Goal: Transaction & Acquisition: Purchase product/service

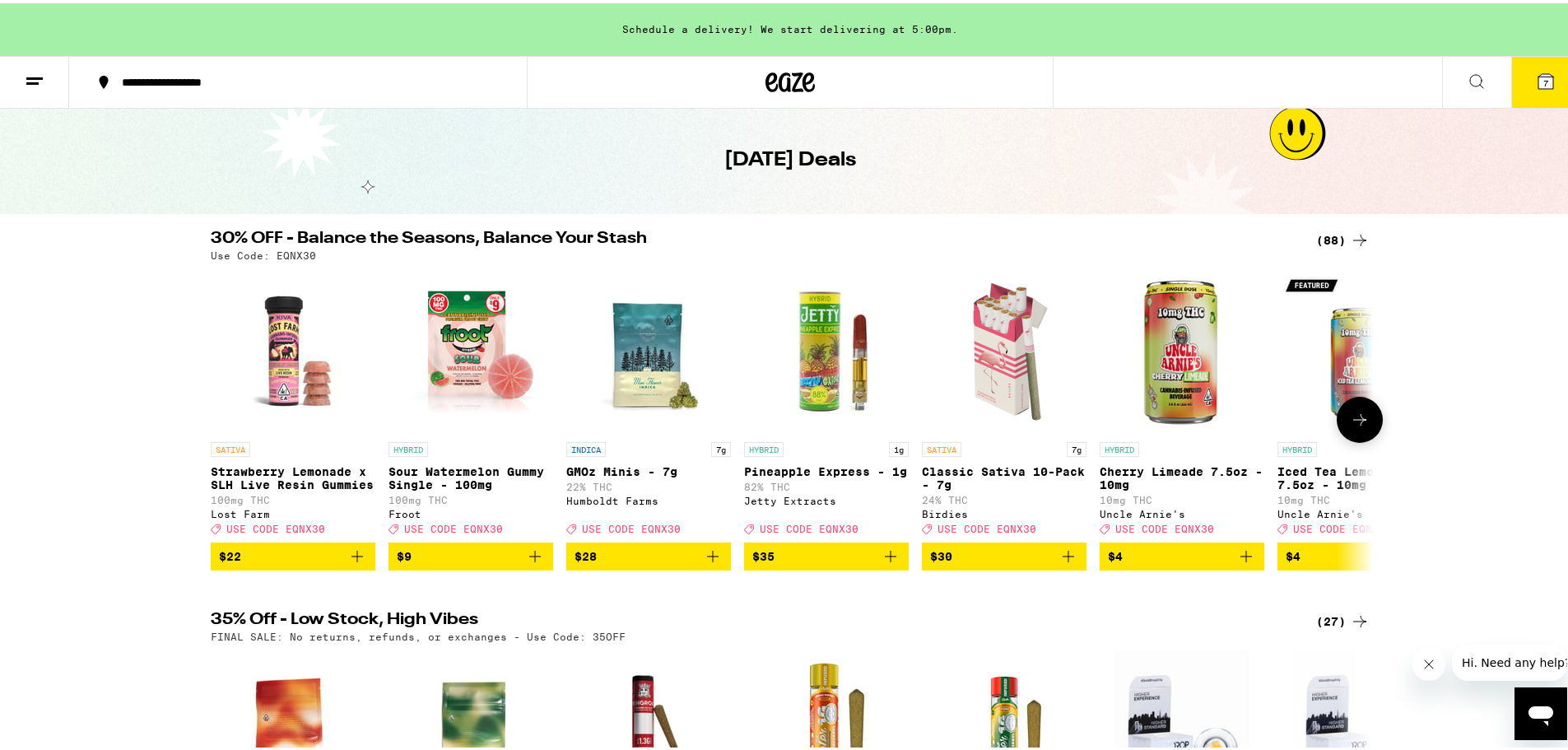
scroll to position [83, 0]
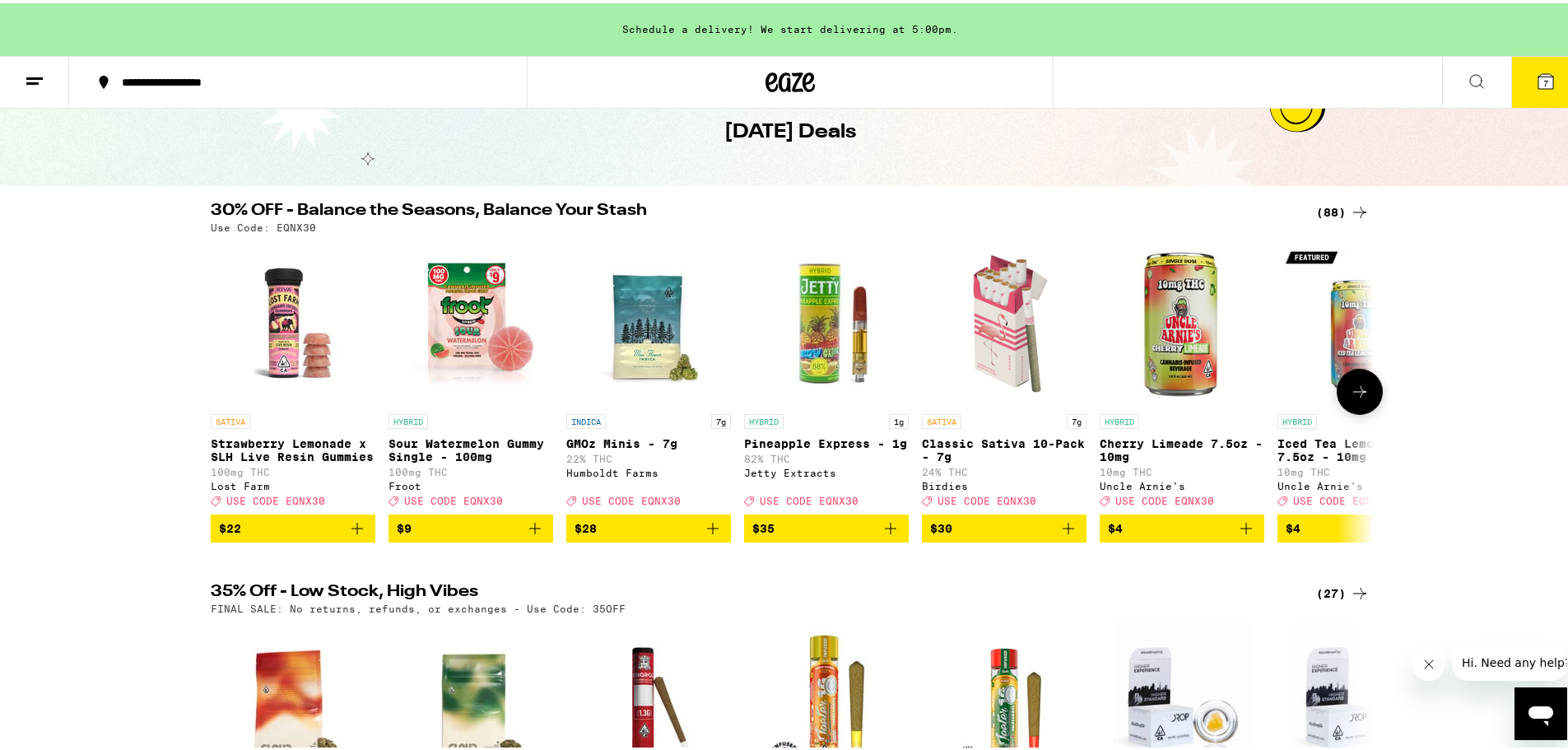
click at [1350, 398] on icon at bounding box center [1359, 388] width 20 height 20
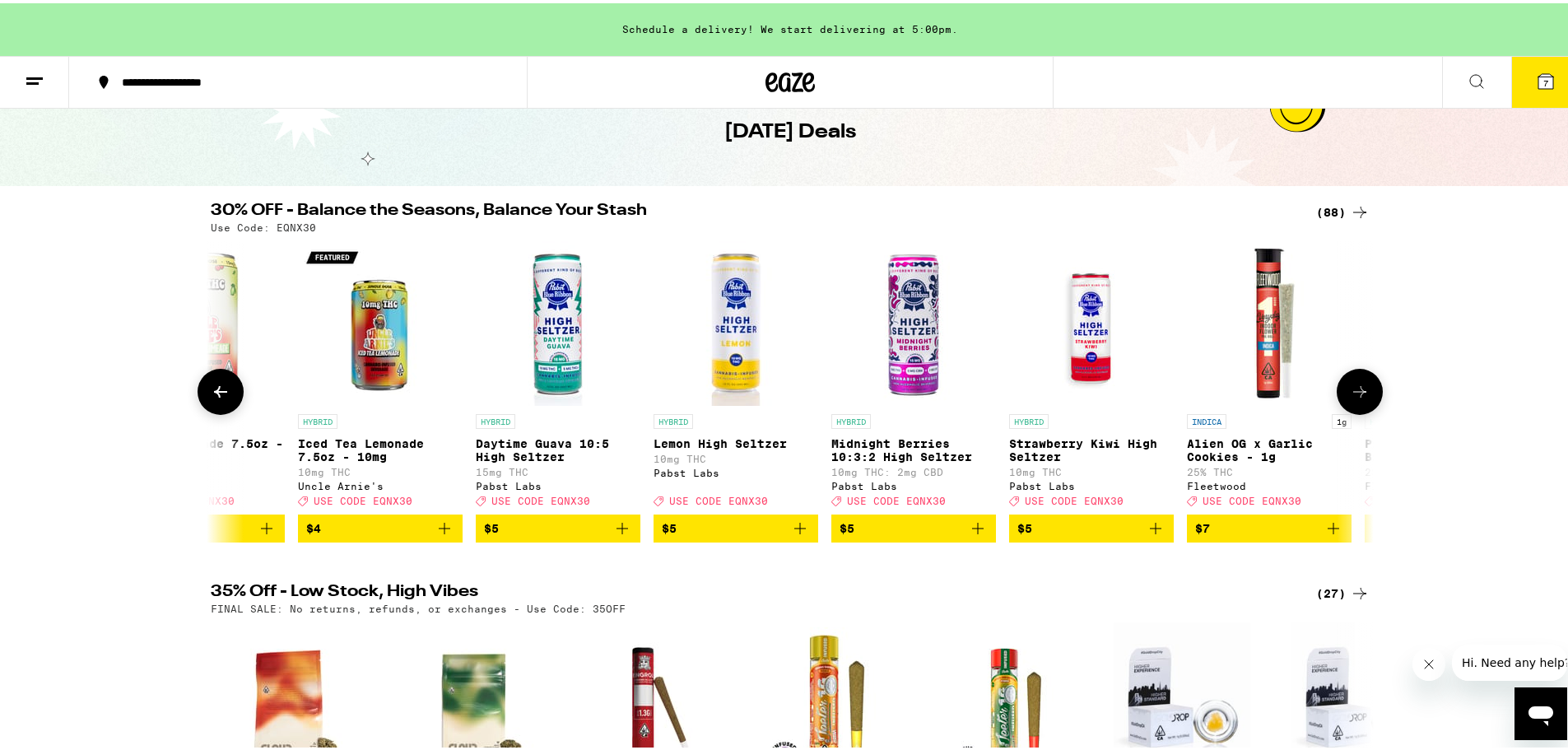
click at [1352, 398] on icon at bounding box center [1359, 388] width 20 height 20
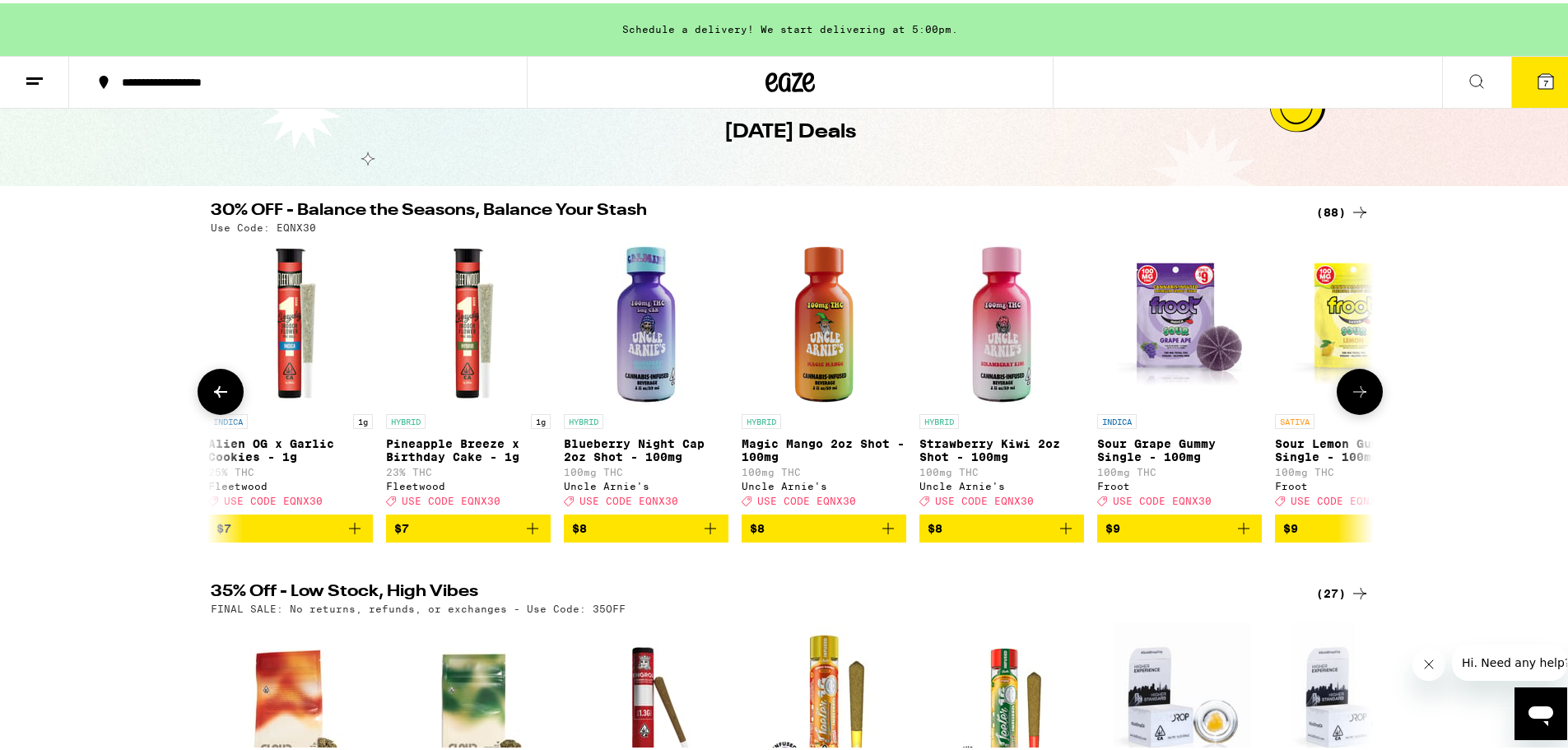
scroll to position [0, 1959]
click at [1356, 398] on icon at bounding box center [1359, 388] width 20 height 20
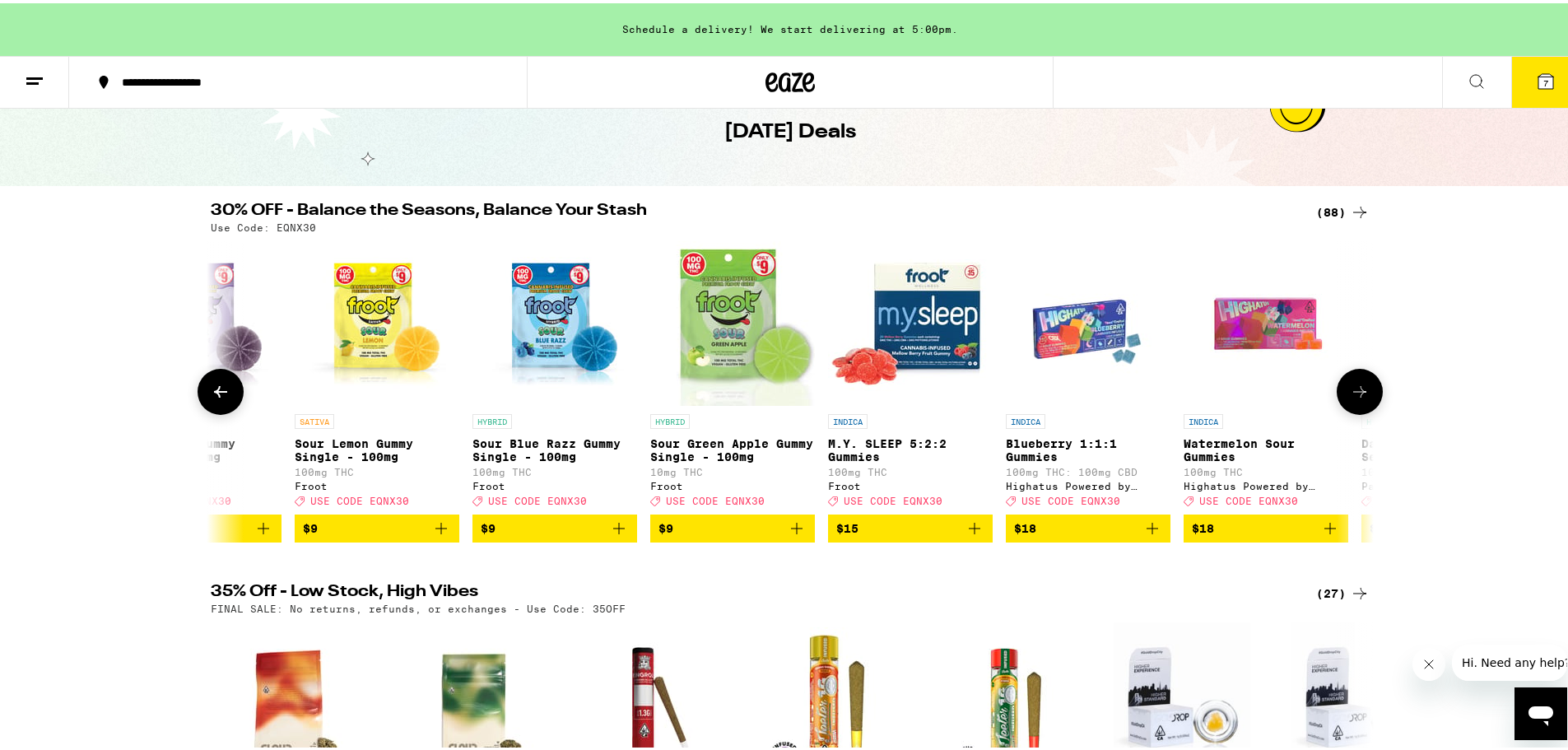
click at [1356, 398] on icon at bounding box center [1359, 388] width 20 height 20
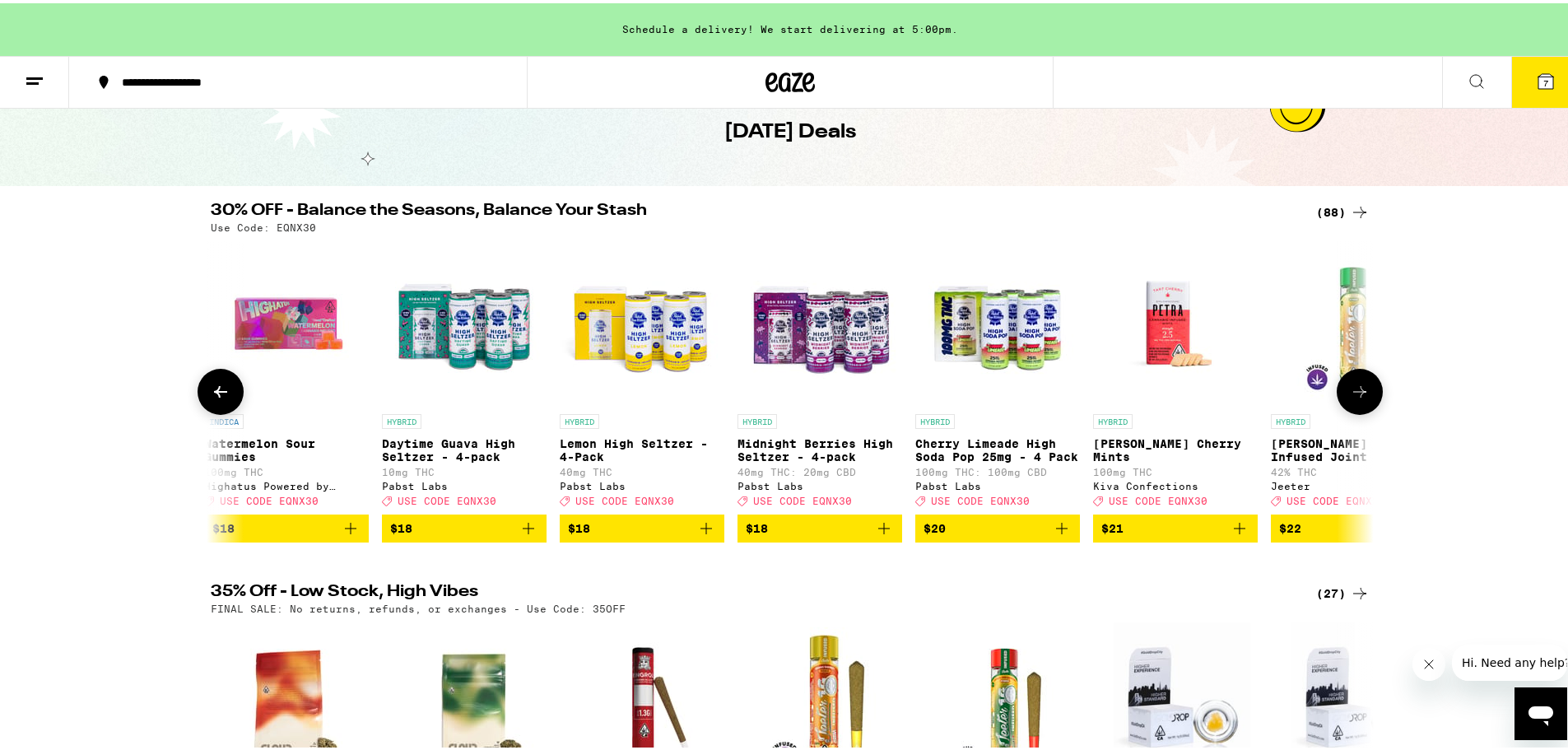
click at [1356, 398] on icon at bounding box center [1359, 388] width 20 height 20
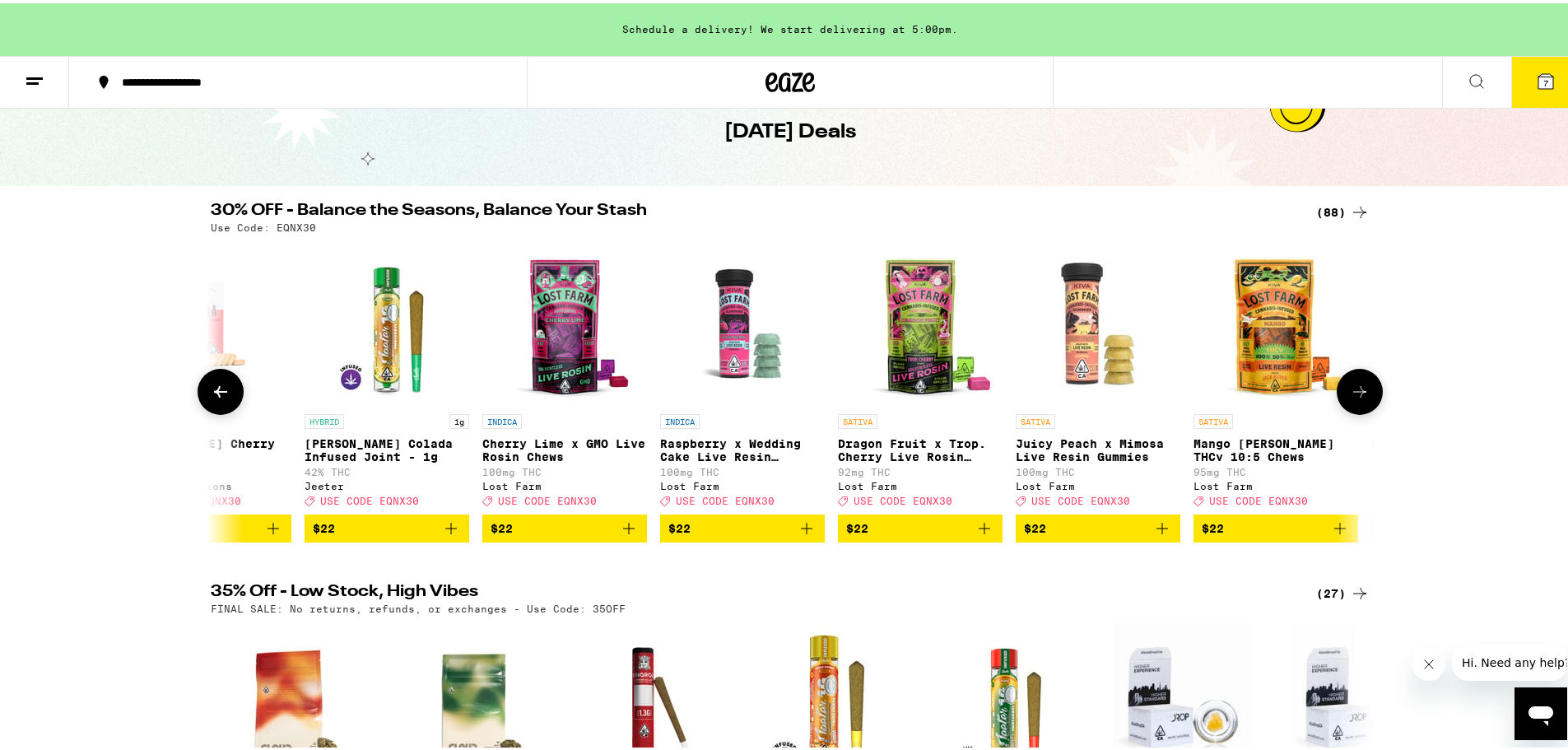
scroll to position [0, 4897]
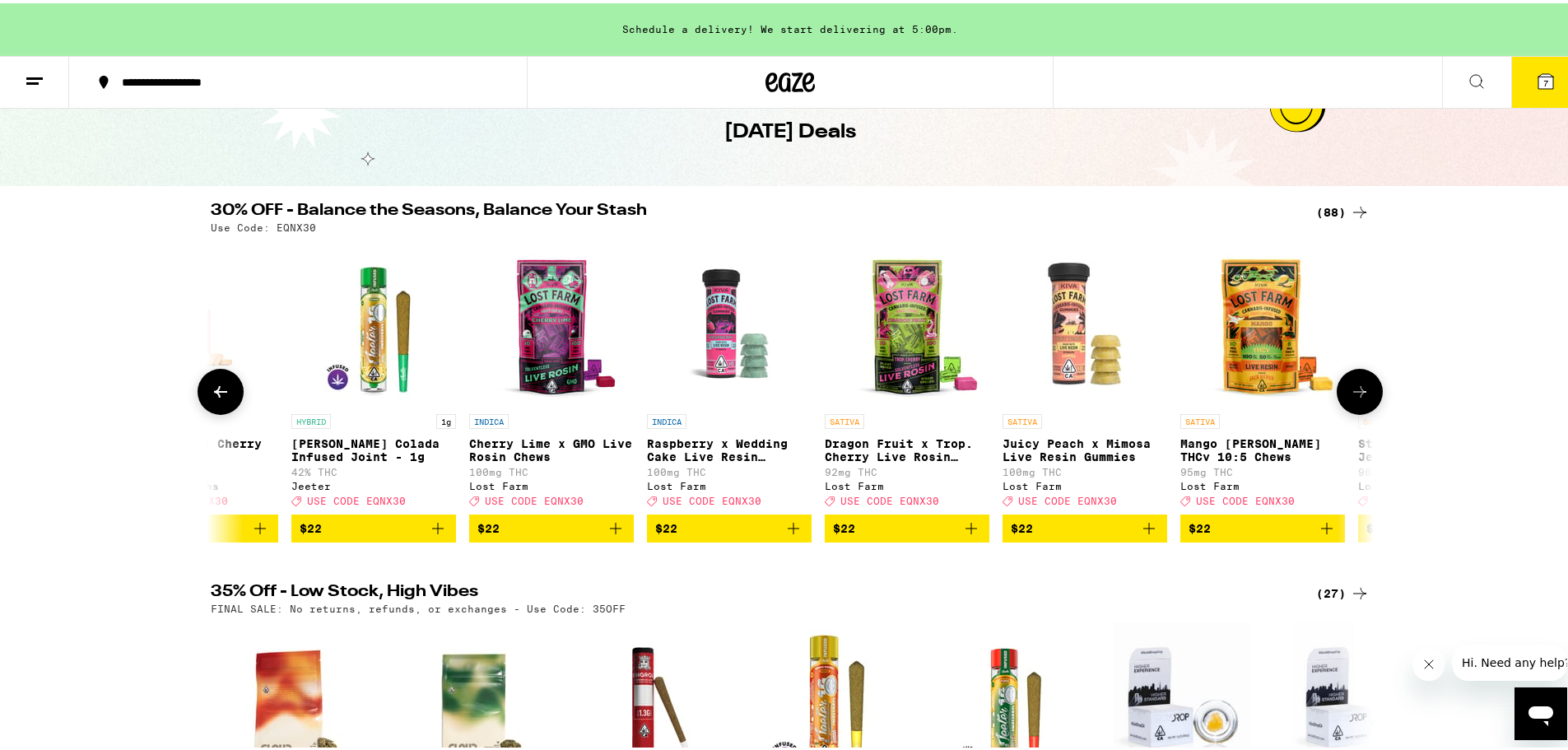
click at [1356, 398] on icon at bounding box center [1359, 388] width 20 height 20
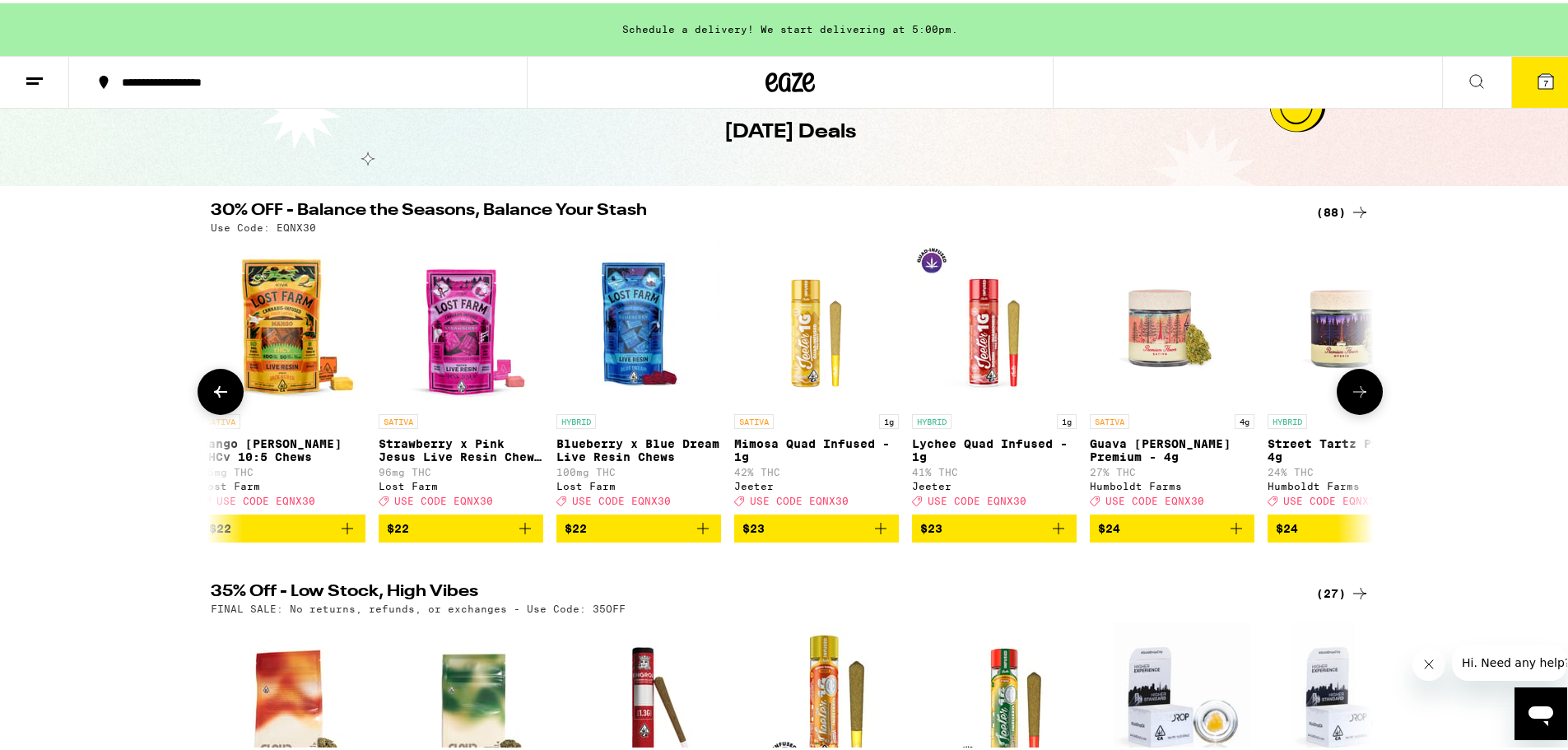
click at [1356, 398] on icon at bounding box center [1359, 388] width 20 height 20
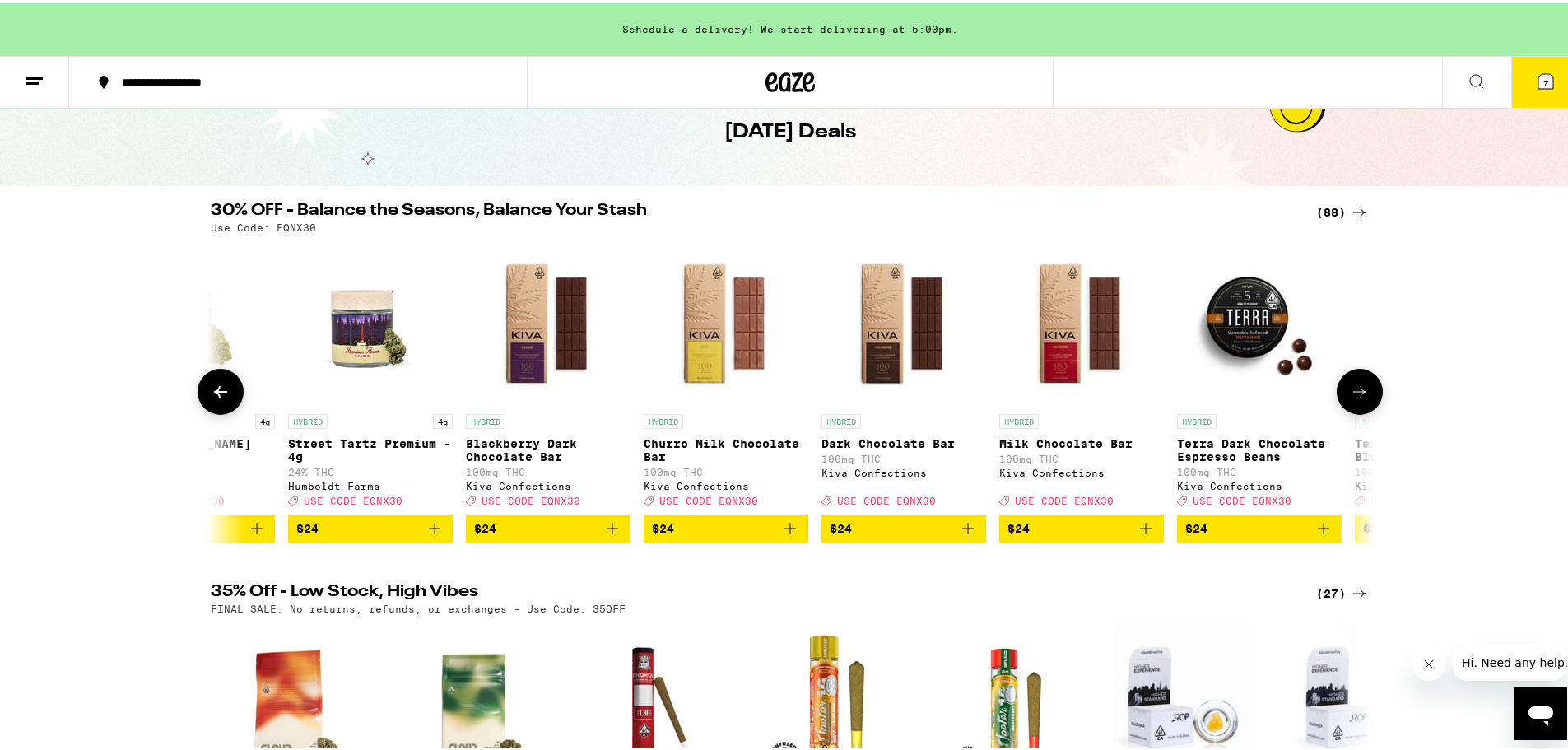
click at [1356, 398] on icon at bounding box center [1359, 388] width 20 height 20
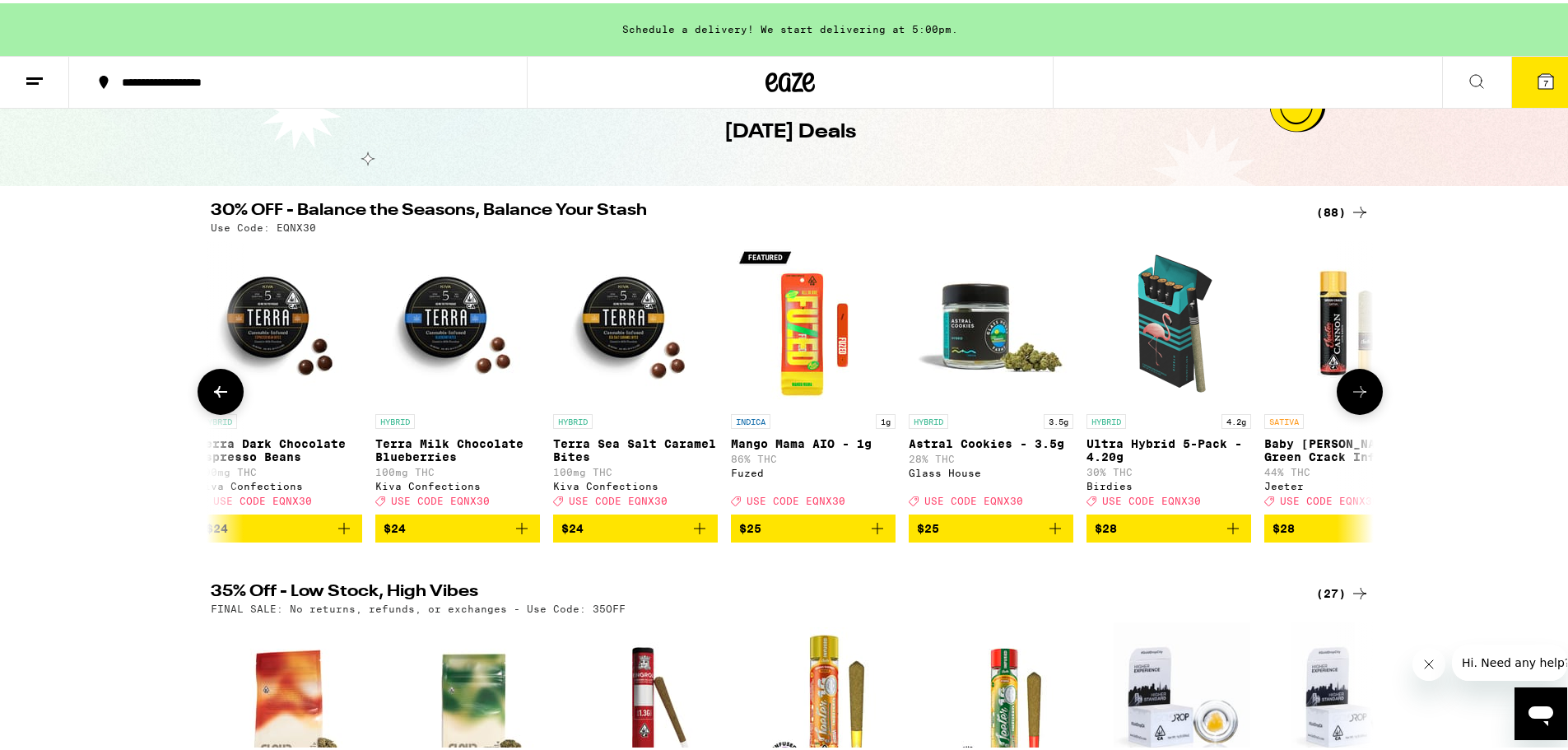
click at [1356, 398] on icon at bounding box center [1359, 388] width 20 height 20
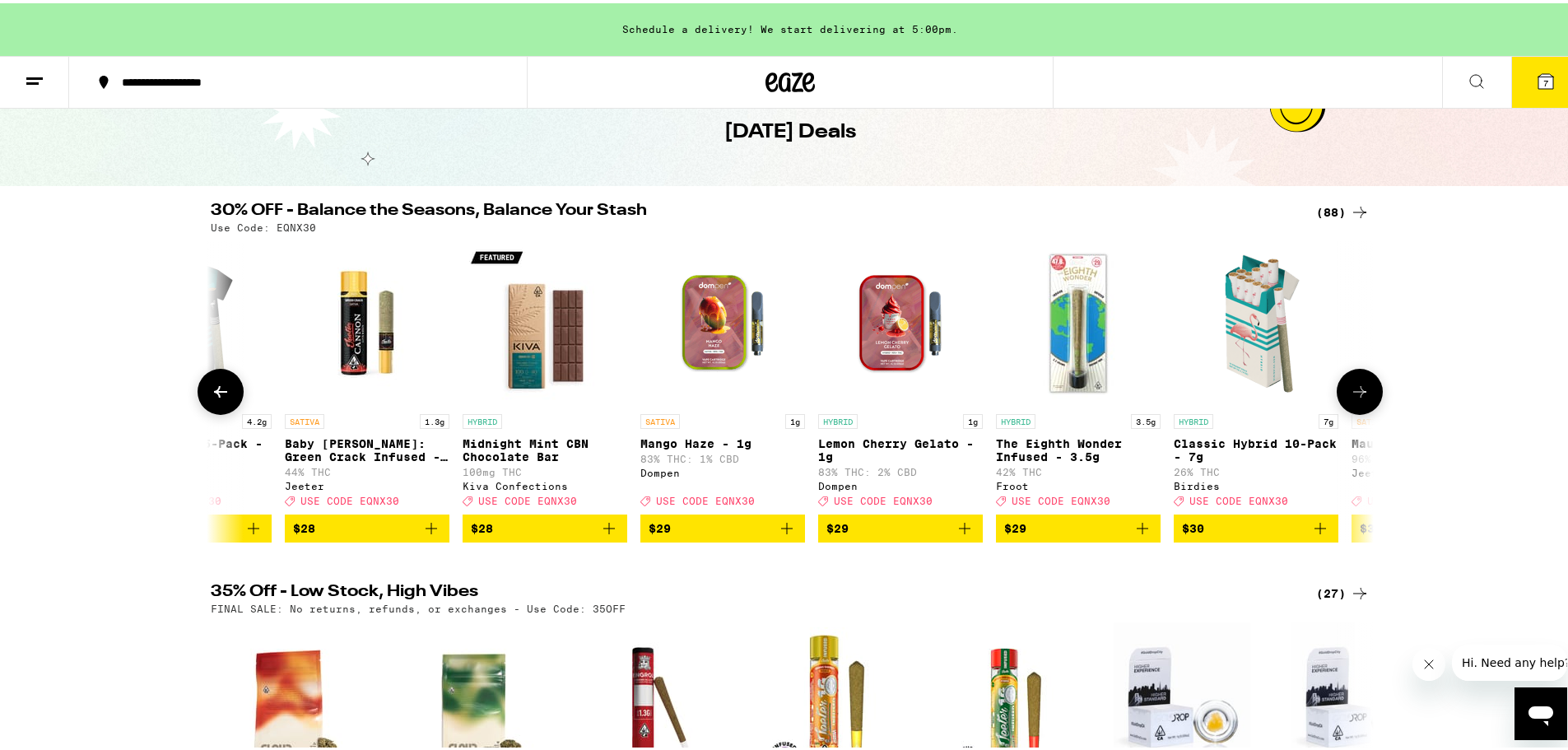
click at [1356, 398] on icon at bounding box center [1359, 388] width 20 height 20
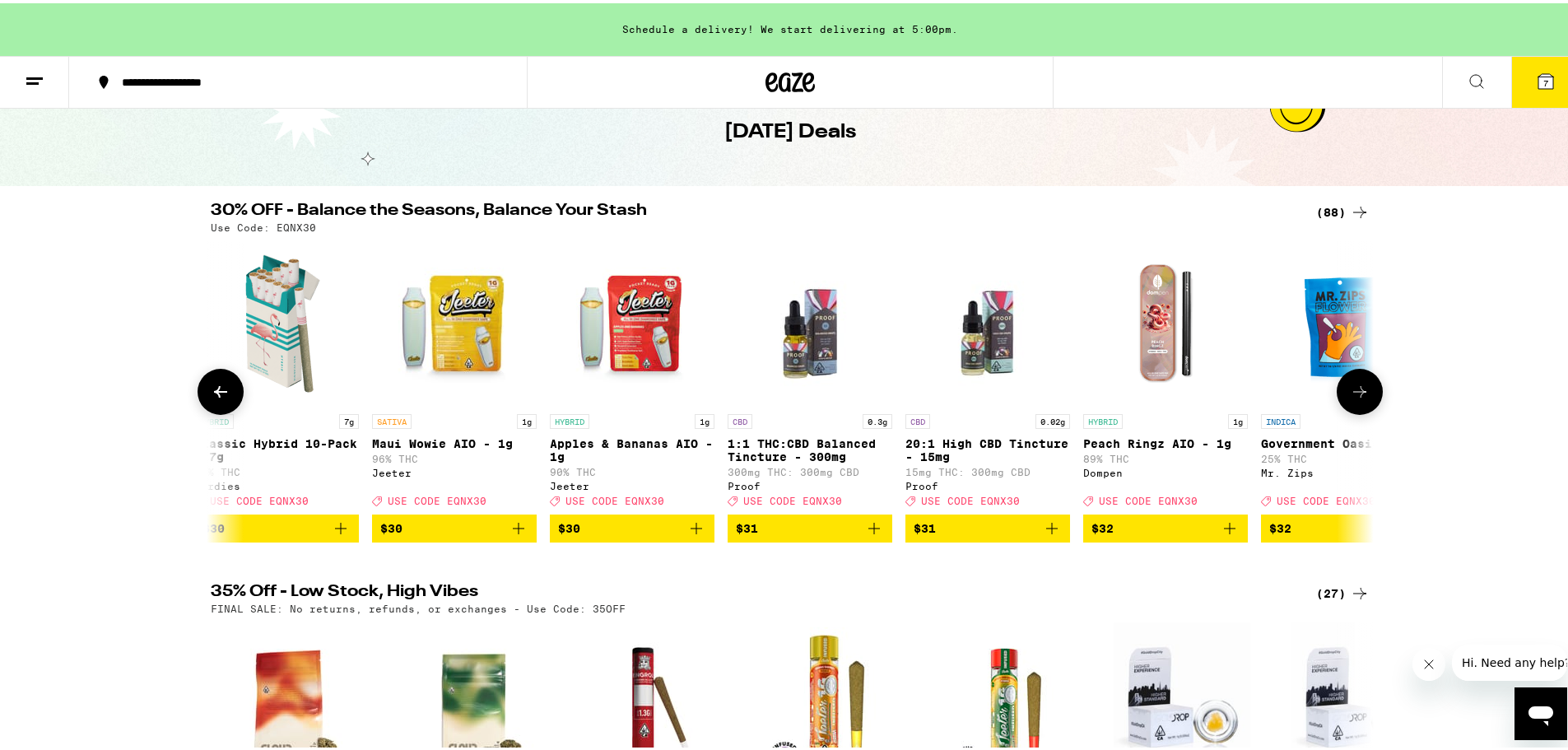
click at [1356, 398] on icon at bounding box center [1359, 388] width 20 height 20
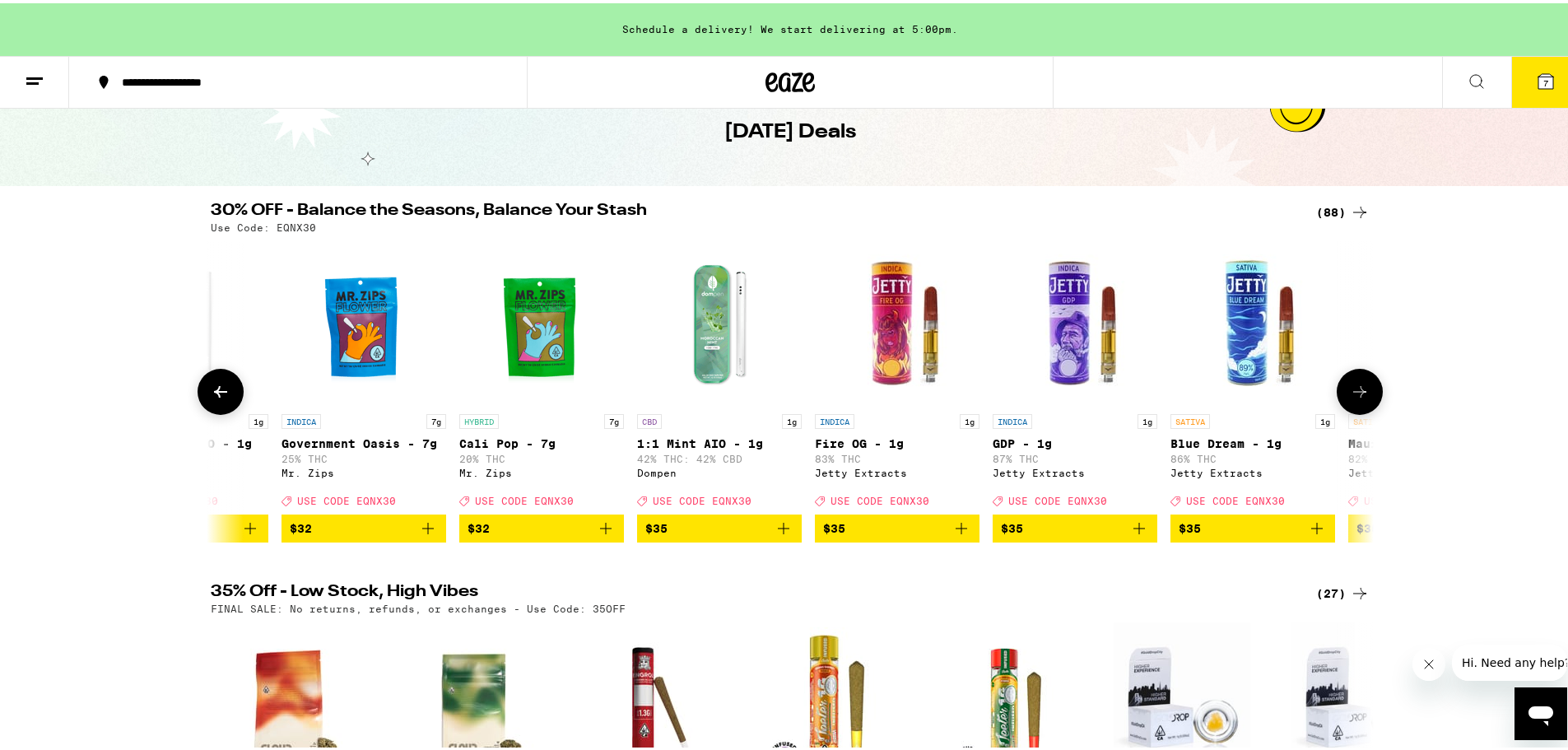
click at [1356, 398] on icon at bounding box center [1359, 388] width 20 height 20
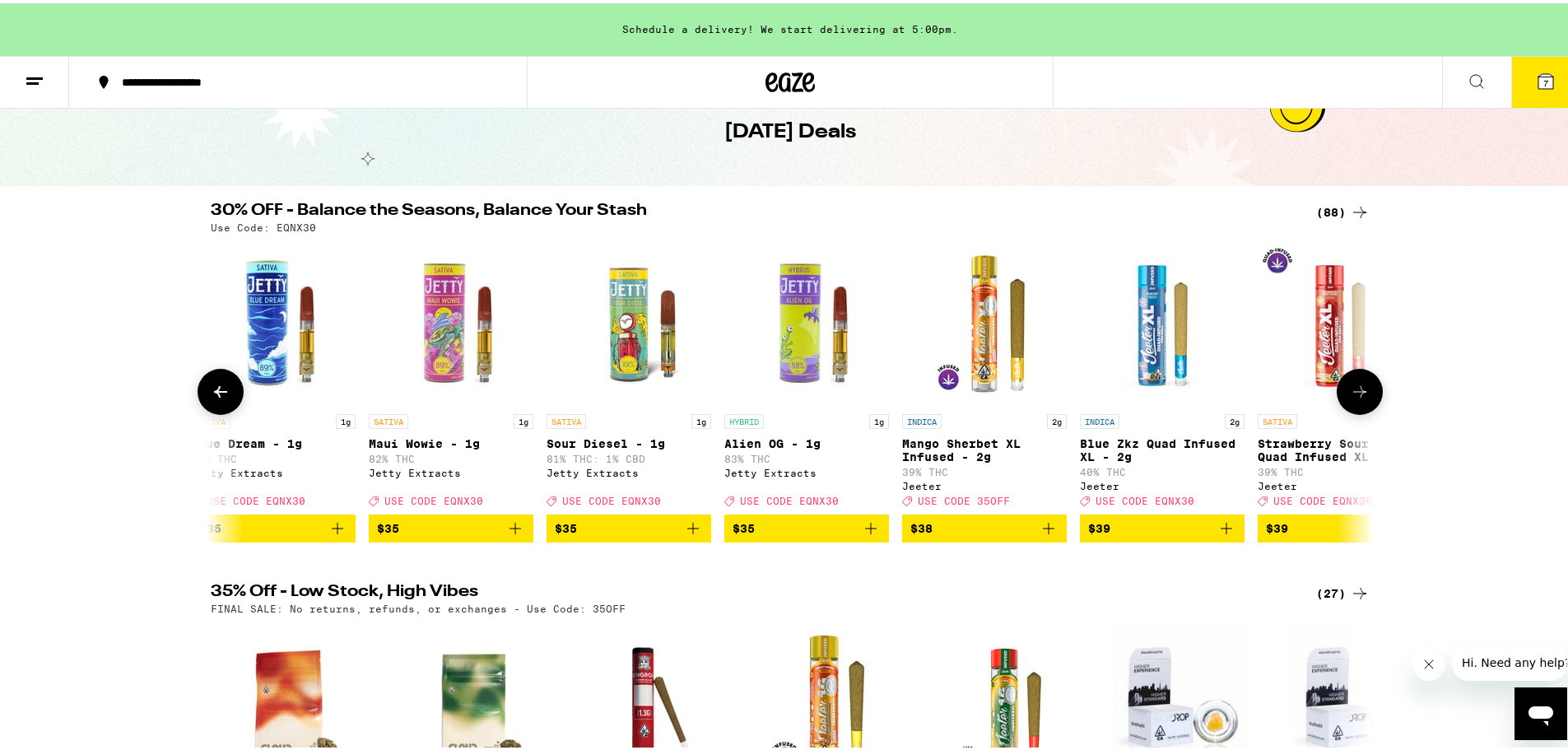
click at [1356, 398] on icon at bounding box center [1359, 388] width 20 height 20
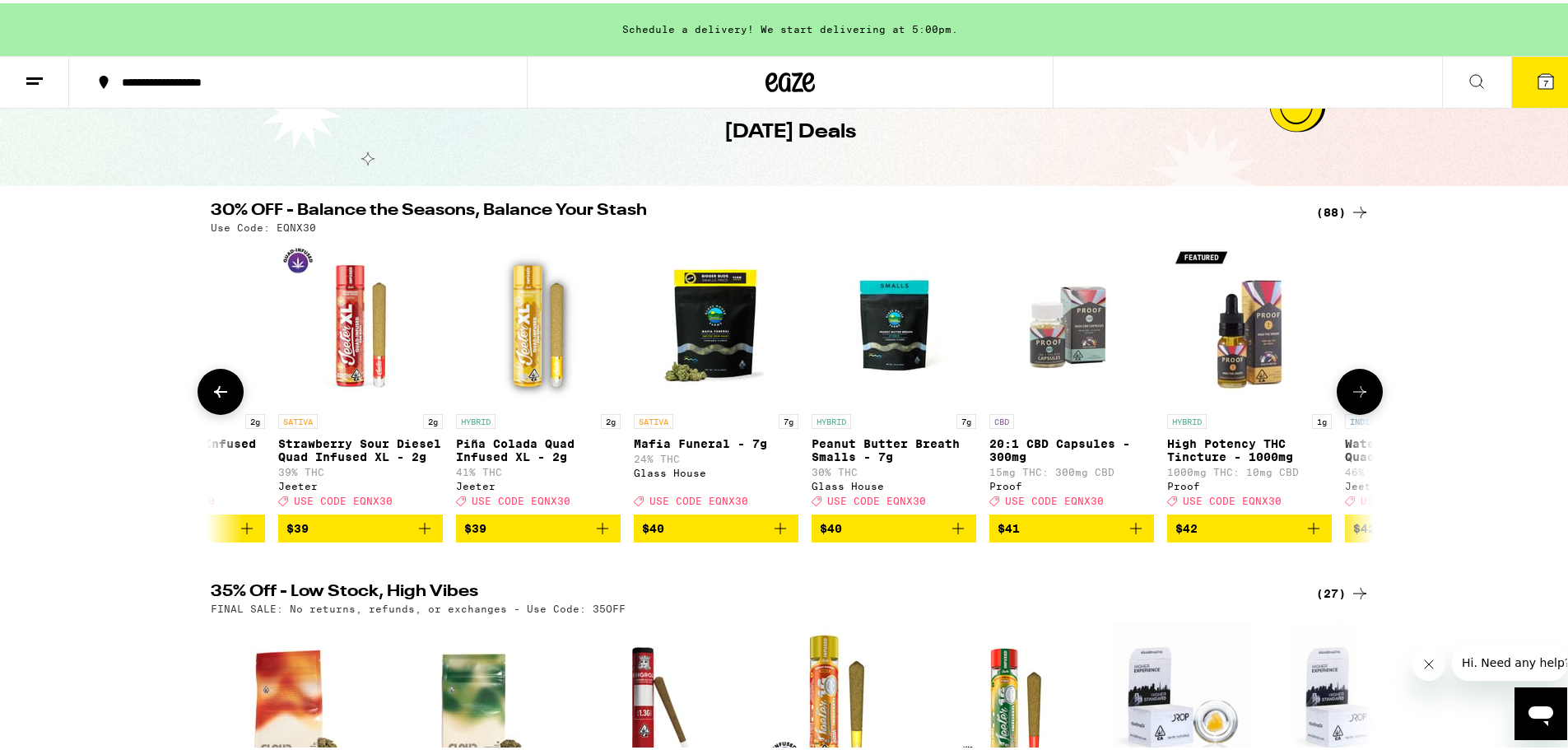
click at [1356, 398] on icon at bounding box center [1359, 388] width 20 height 20
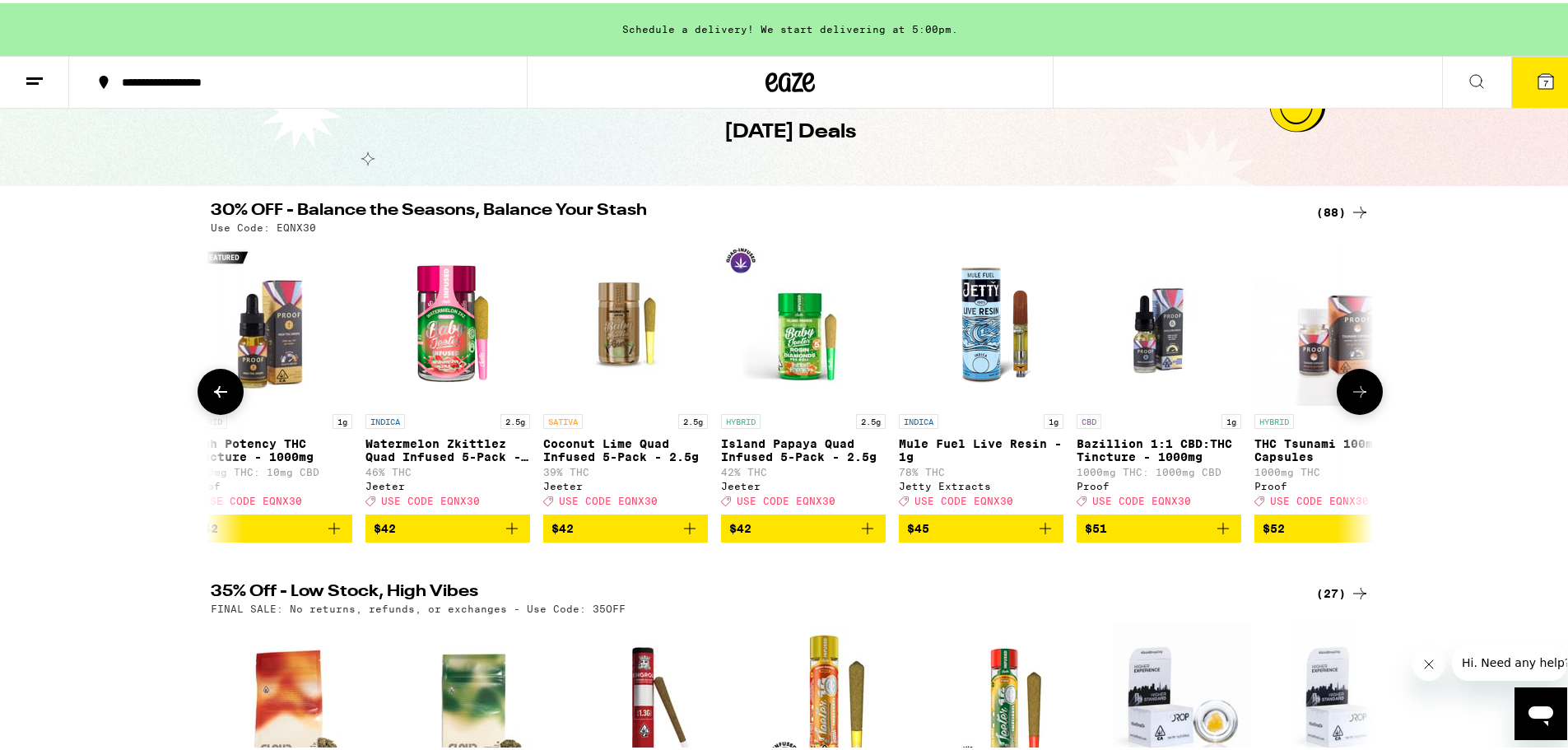
click at [1356, 398] on icon at bounding box center [1359, 388] width 20 height 20
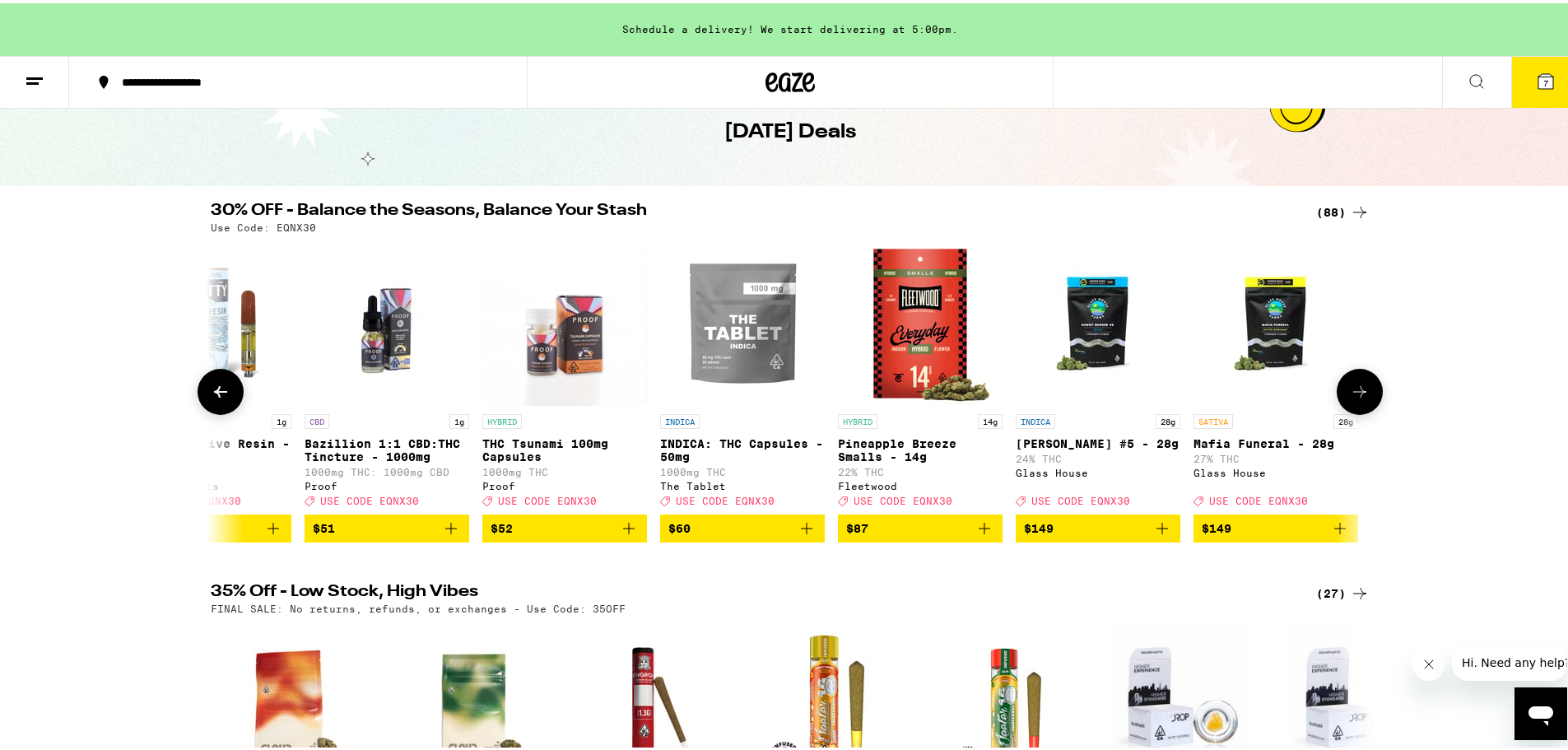
scroll to position [0, 14486]
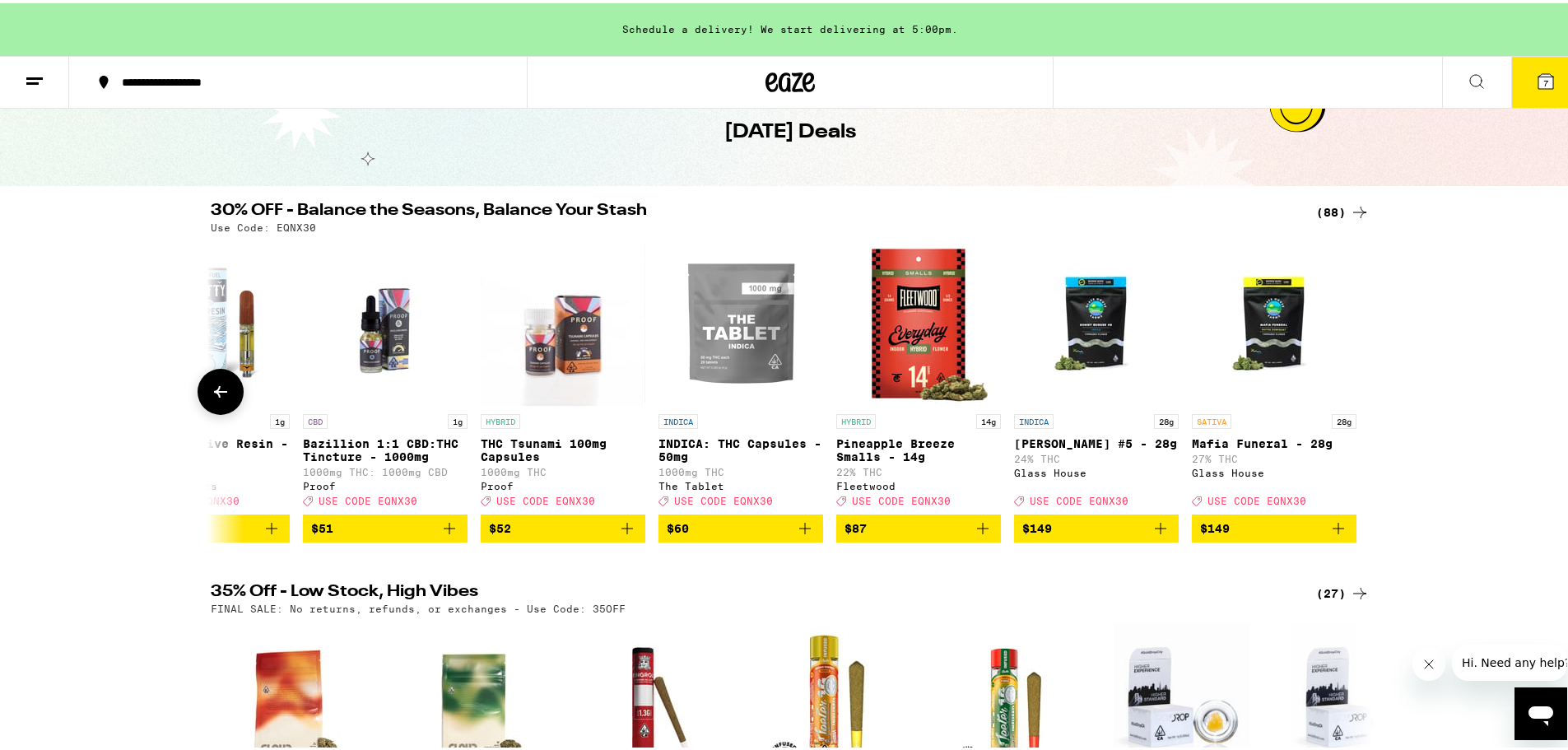
click at [1356, 404] on div at bounding box center [1359, 388] width 46 height 46
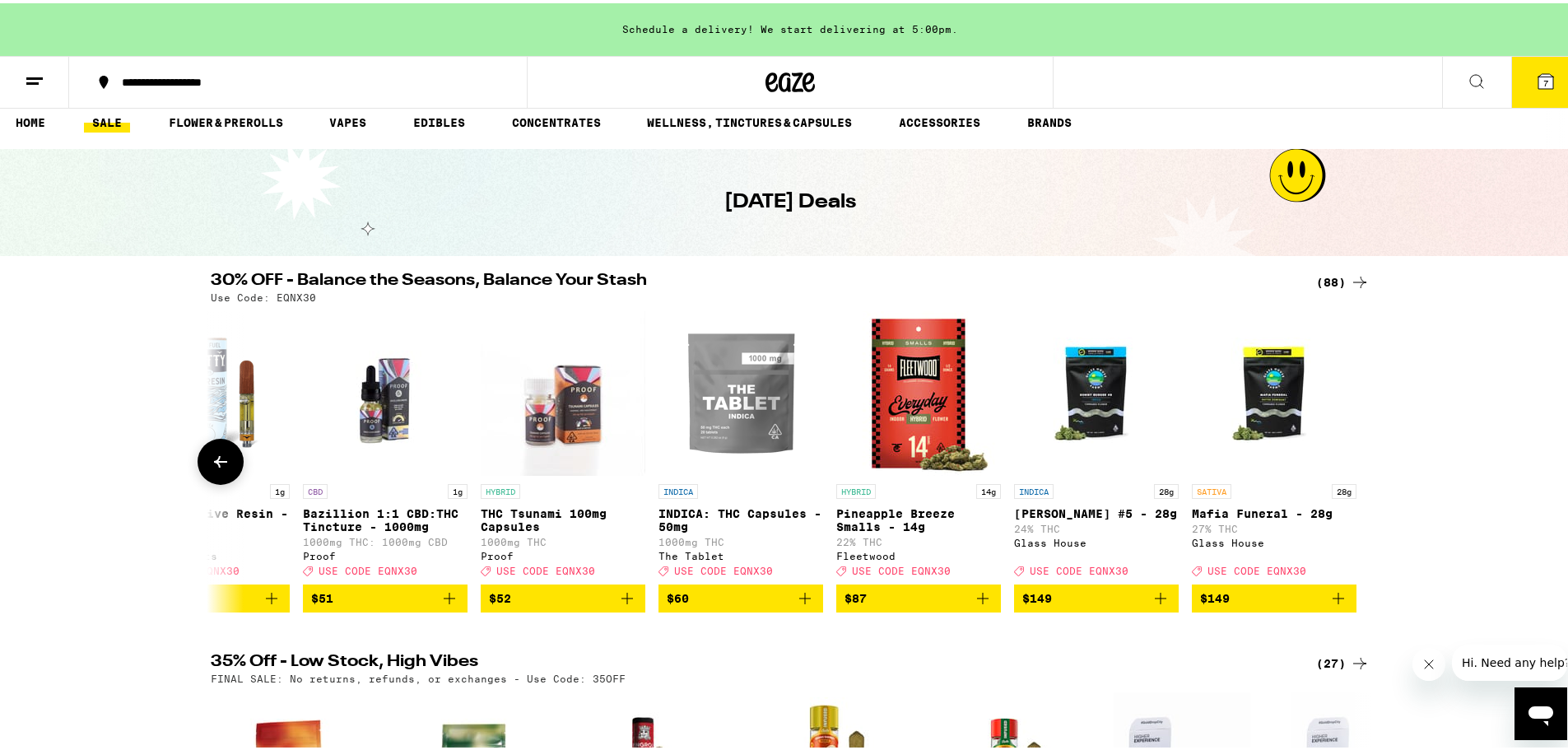
scroll to position [0, 0]
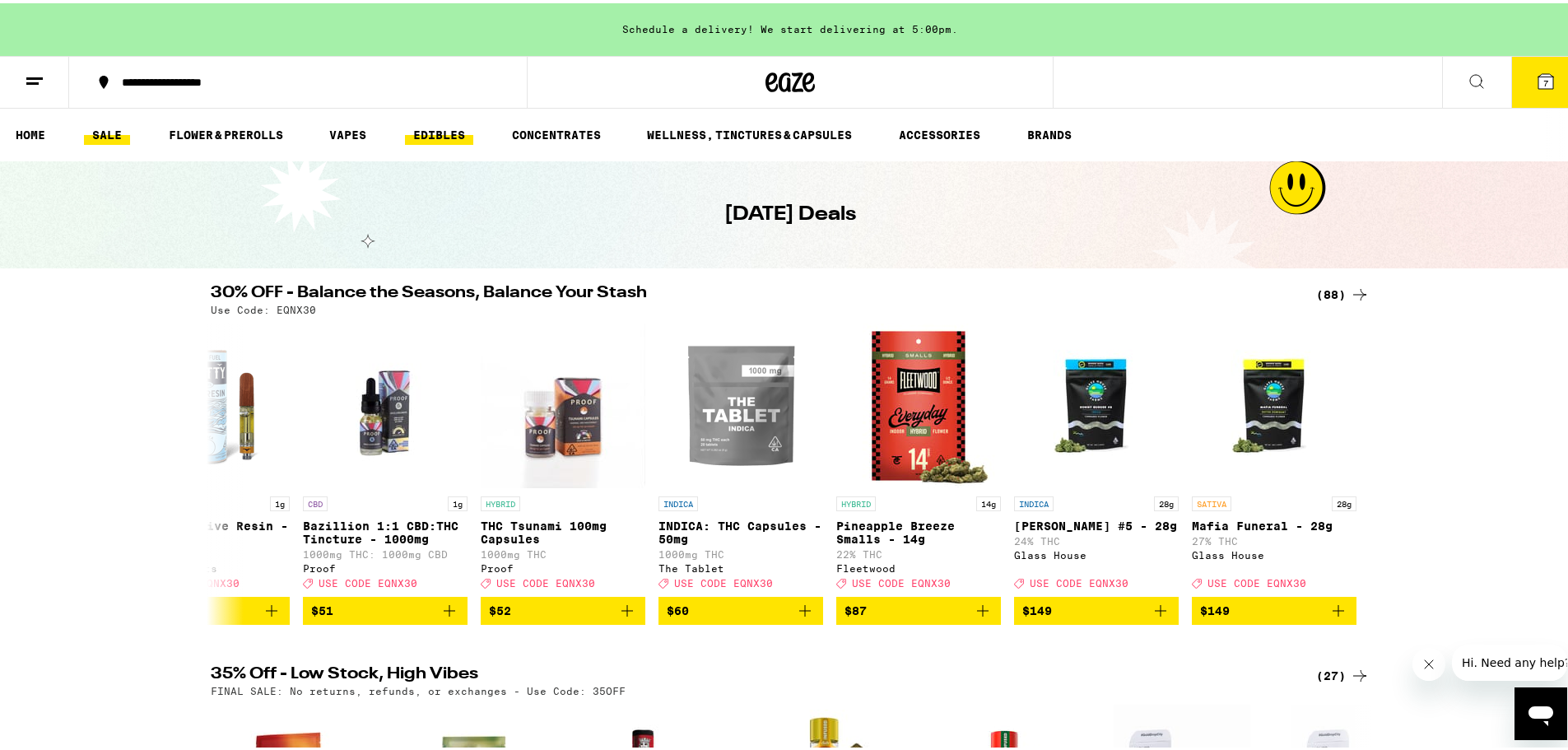
click at [456, 133] on link "EDIBLES" at bounding box center [439, 131] width 68 height 20
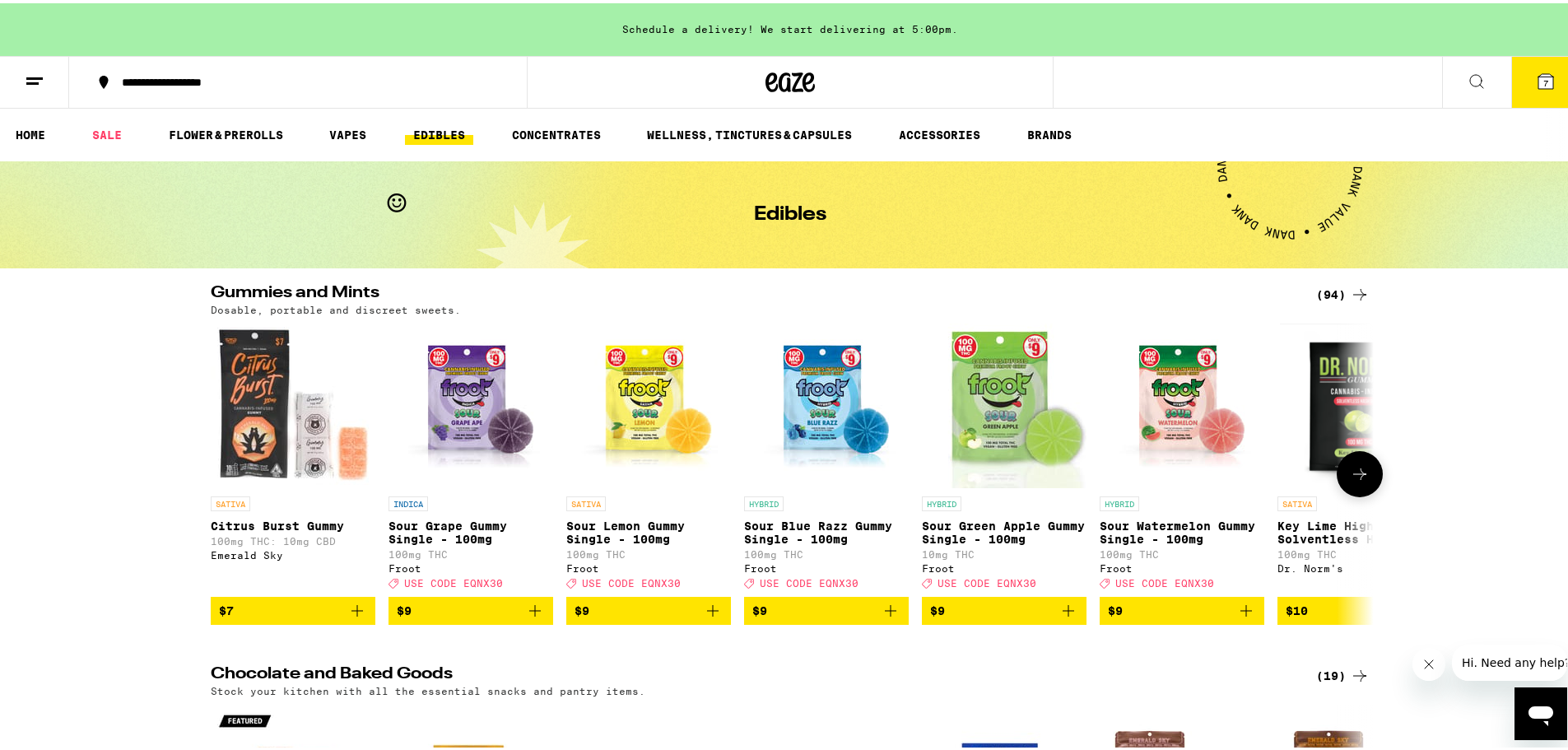
click at [1350, 481] on icon at bounding box center [1359, 471] width 20 height 20
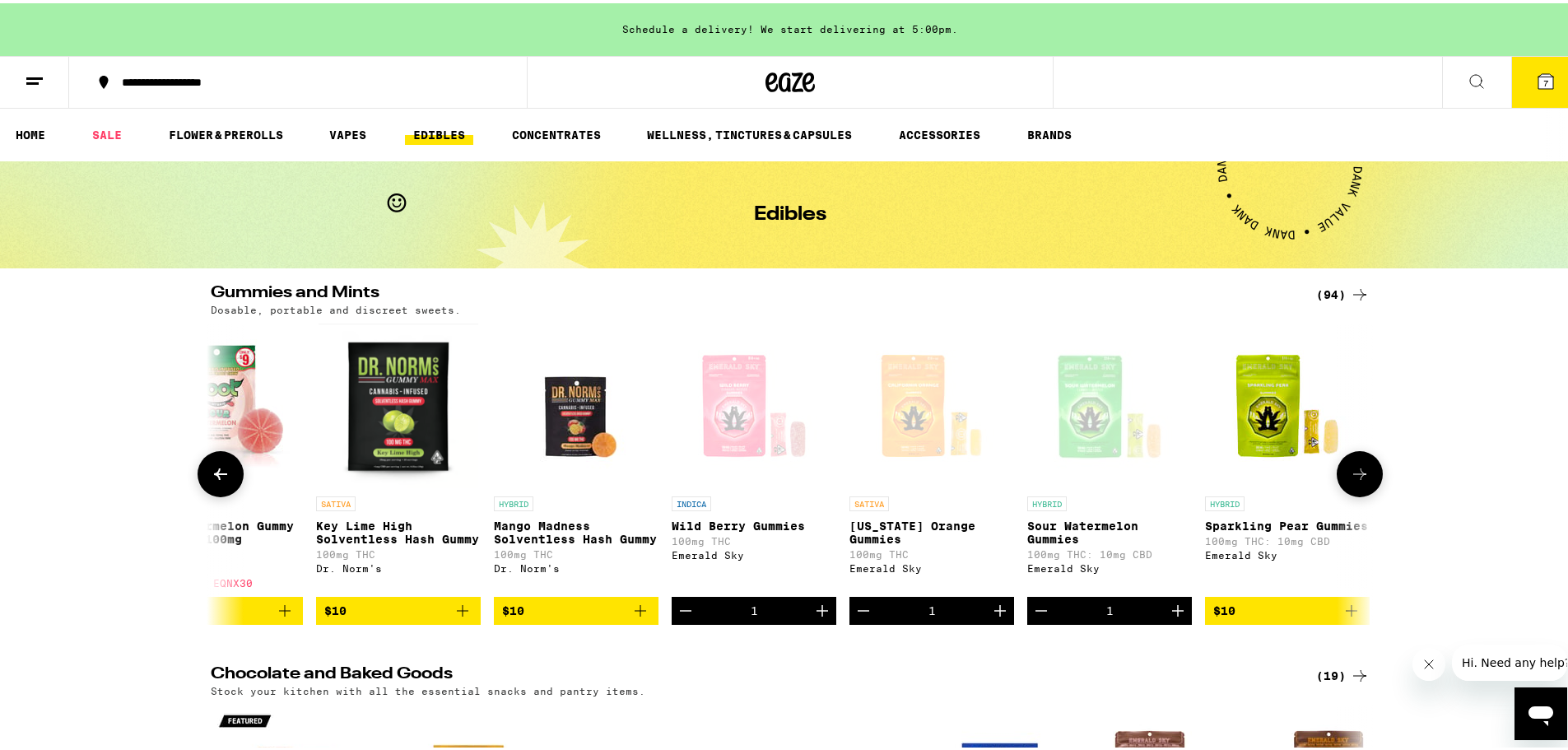
scroll to position [0, 979]
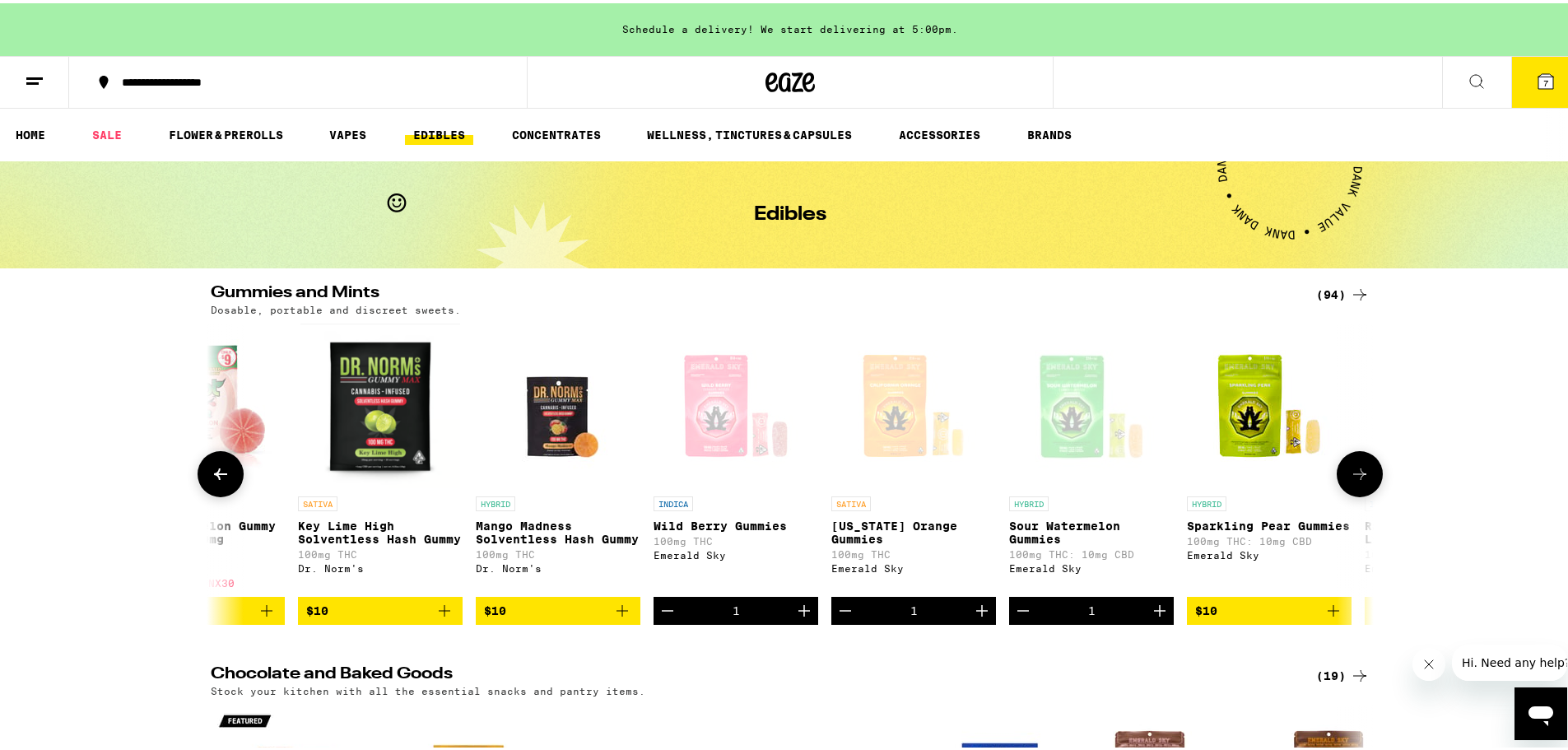
click at [1350, 481] on icon at bounding box center [1359, 471] width 20 height 20
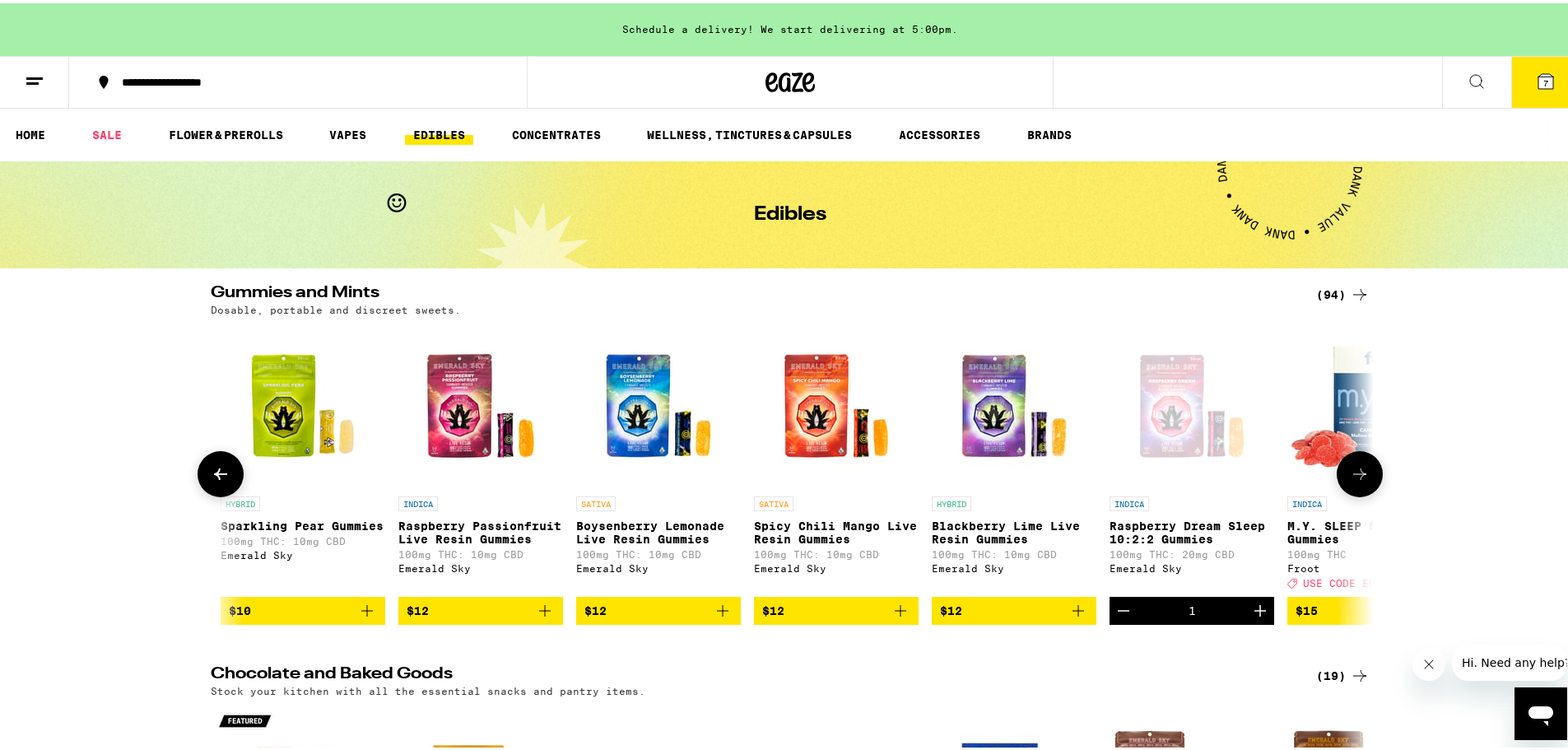
scroll to position [0, 1959]
